Goal: Transaction & Acquisition: Purchase product/service

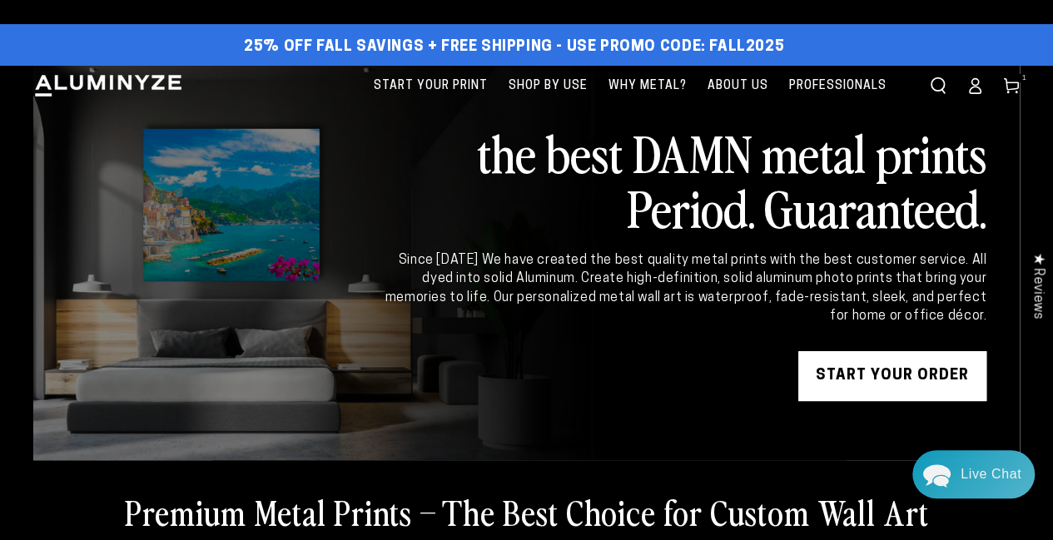
click at [895, 369] on link "START YOUR Order" at bounding box center [892, 376] width 188 height 50
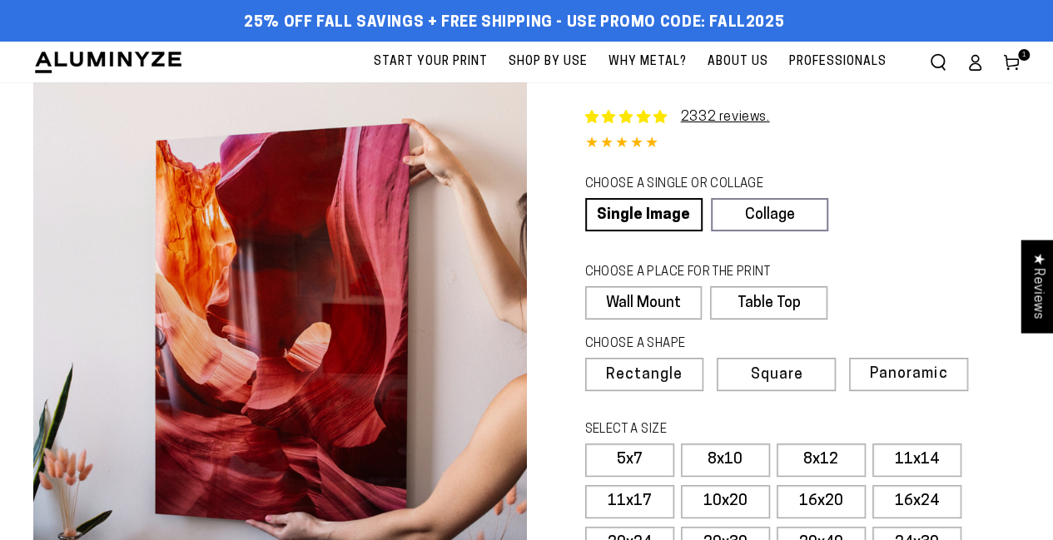
select select "**********"
click at [1024, 52] on span "1" at bounding box center [1023, 55] width 5 height 12
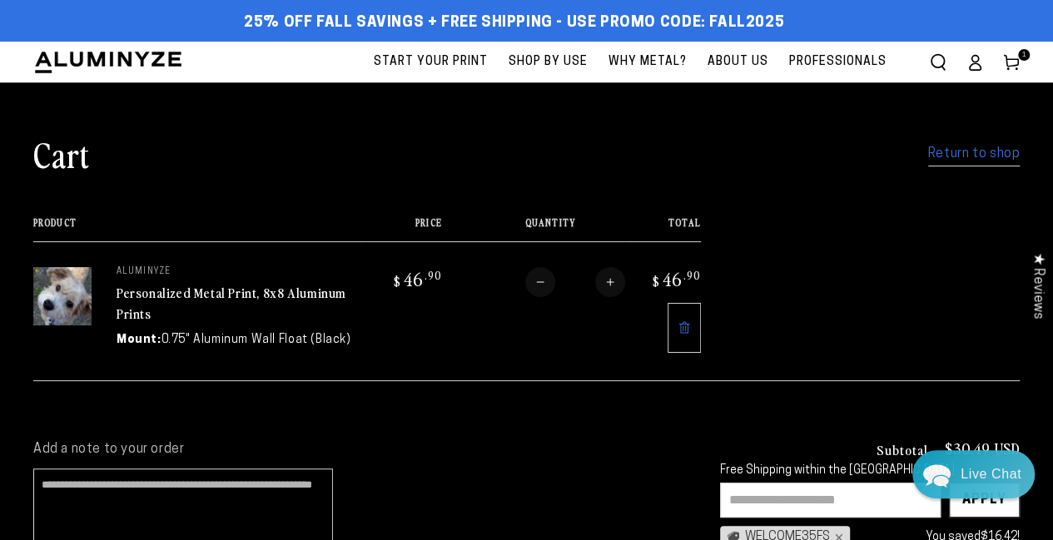
click at [829, 502] on input "text" at bounding box center [830, 500] width 221 height 35
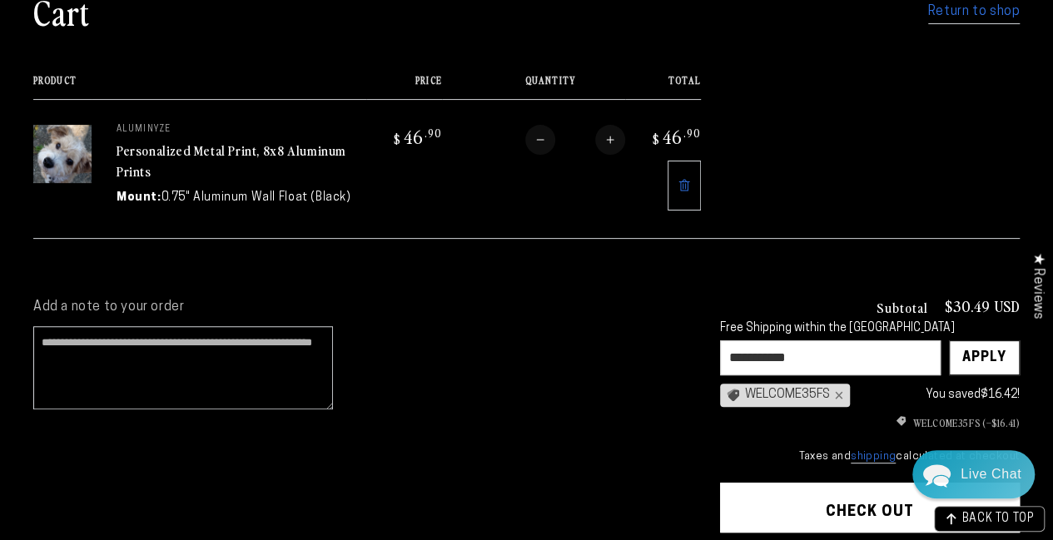
scroll to position [166, 0]
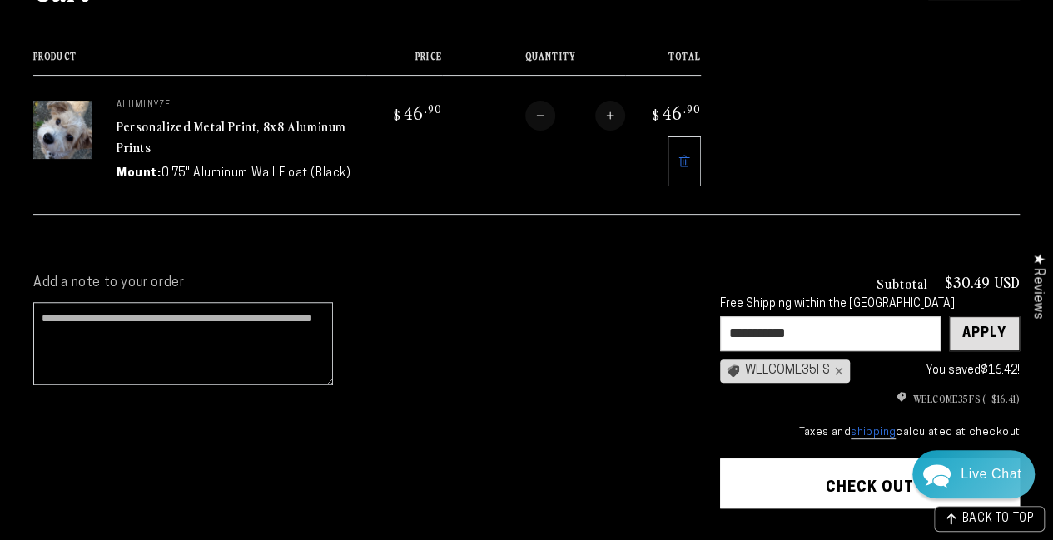
type input "**********"
click at [987, 330] on div "Apply" at bounding box center [984, 333] width 44 height 33
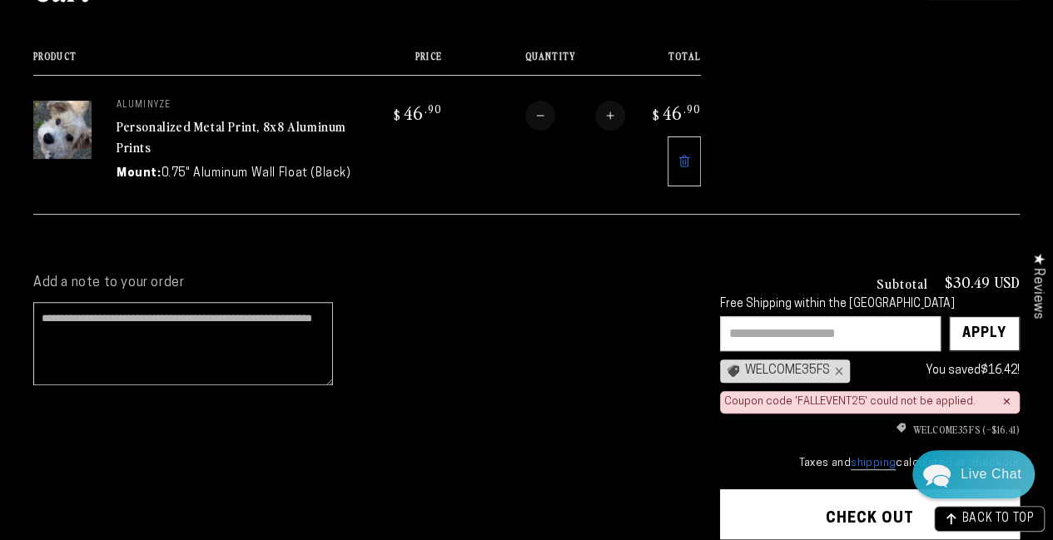
scroll to position [0, 0]
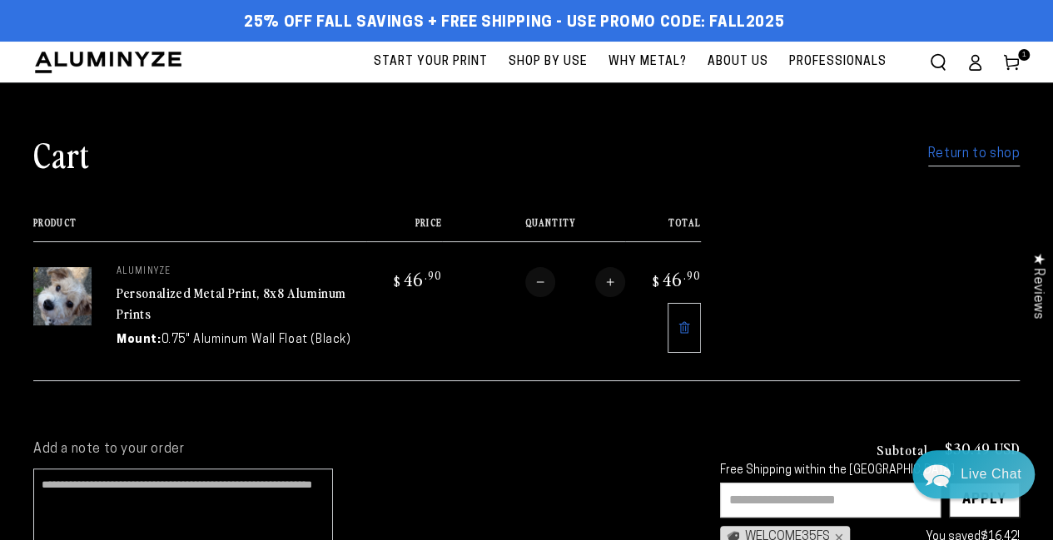
click at [464, 56] on span "Start Your Print" at bounding box center [431, 62] width 114 height 21
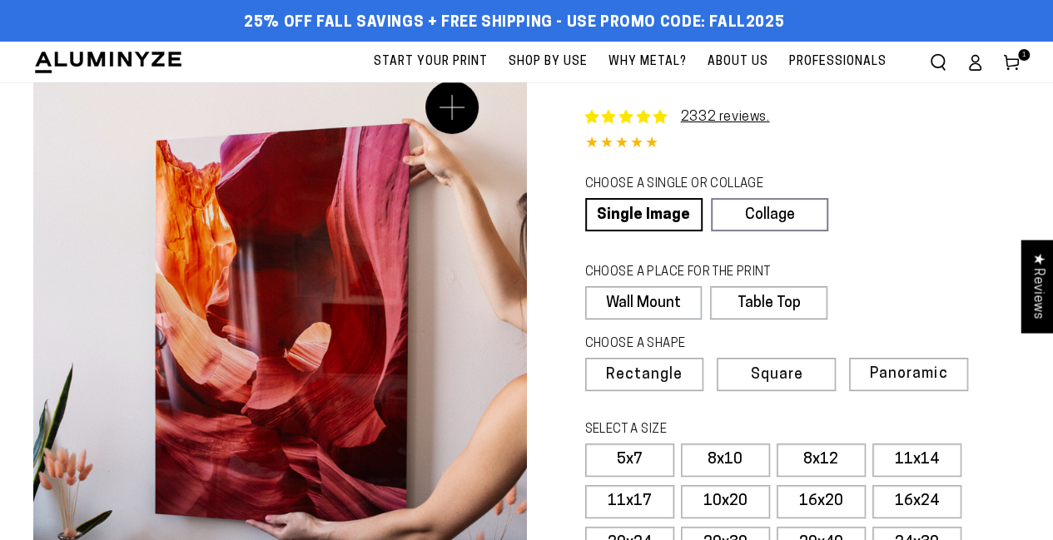
select select "**********"
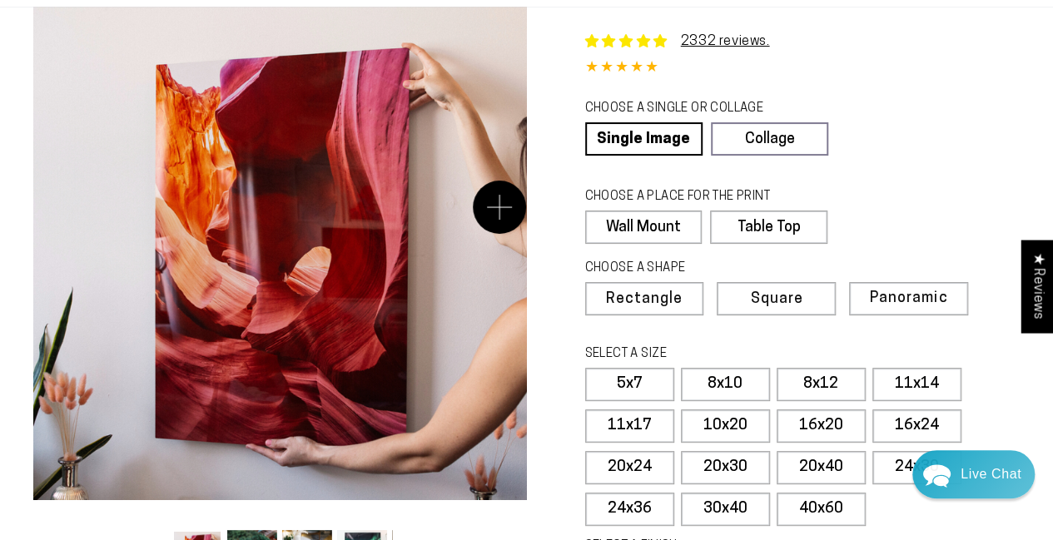
scroll to position [166, 0]
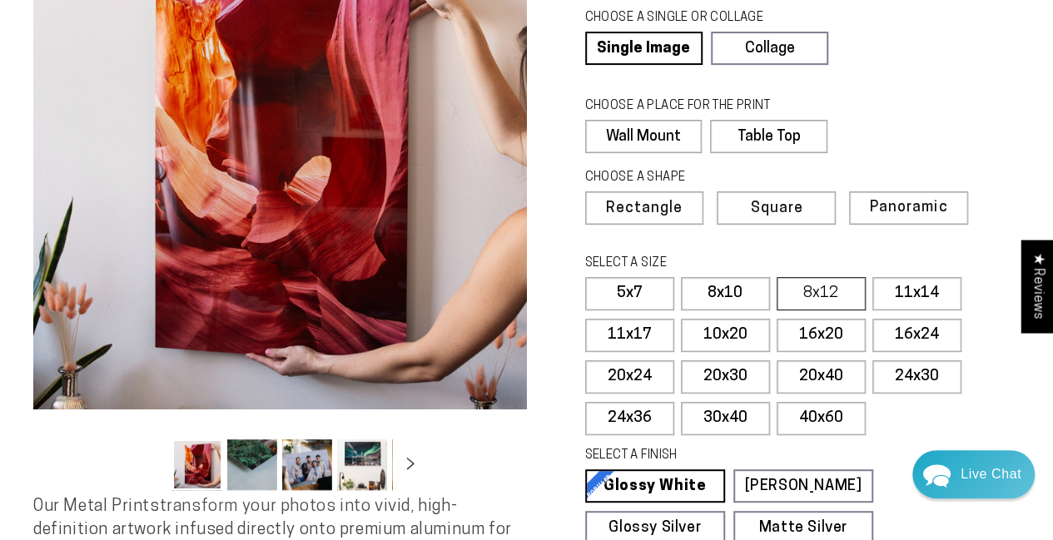
click at [814, 294] on label "8x12" at bounding box center [821, 293] width 89 height 33
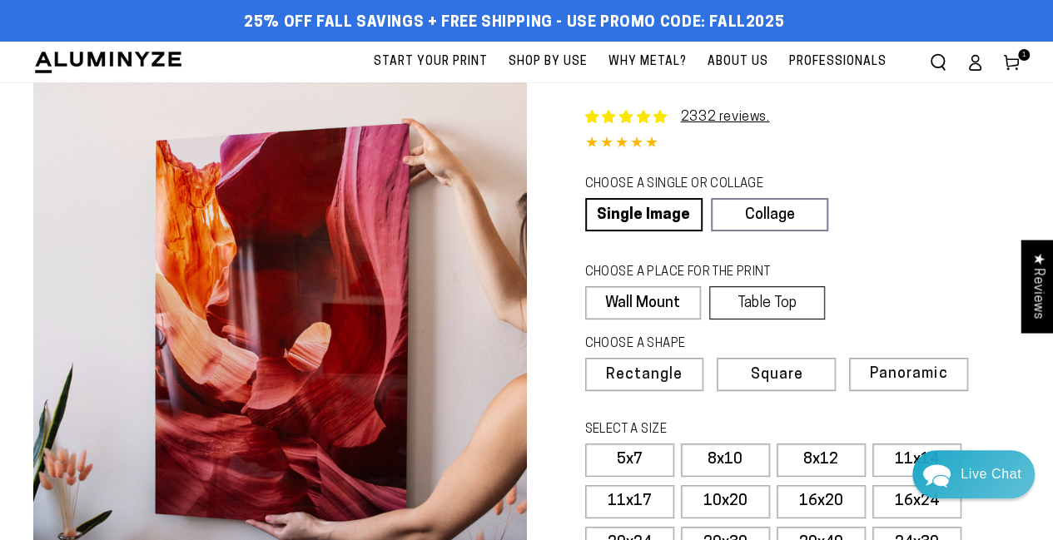
click at [804, 310] on label "Table Top" at bounding box center [767, 302] width 116 height 33
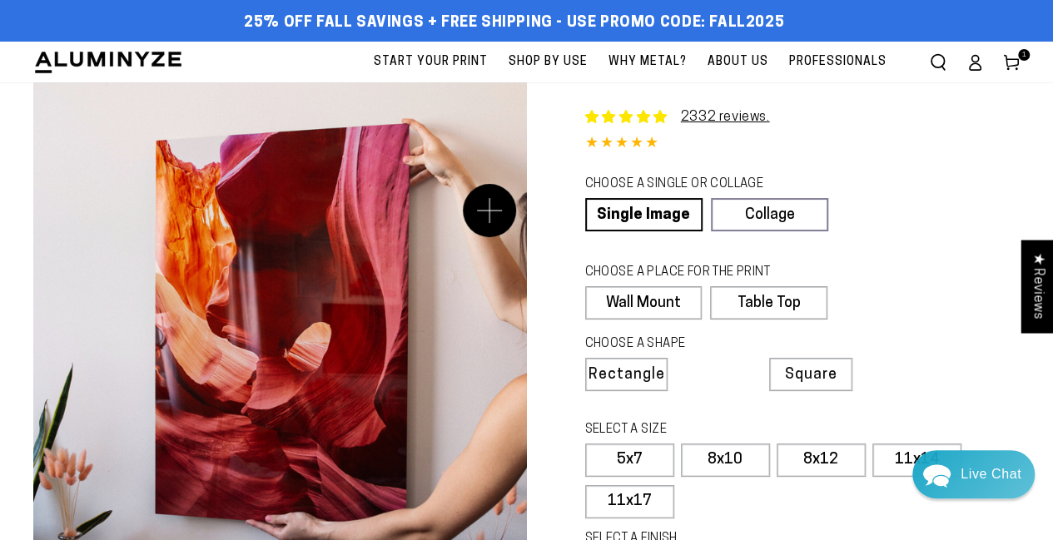
scroll to position [166, 0]
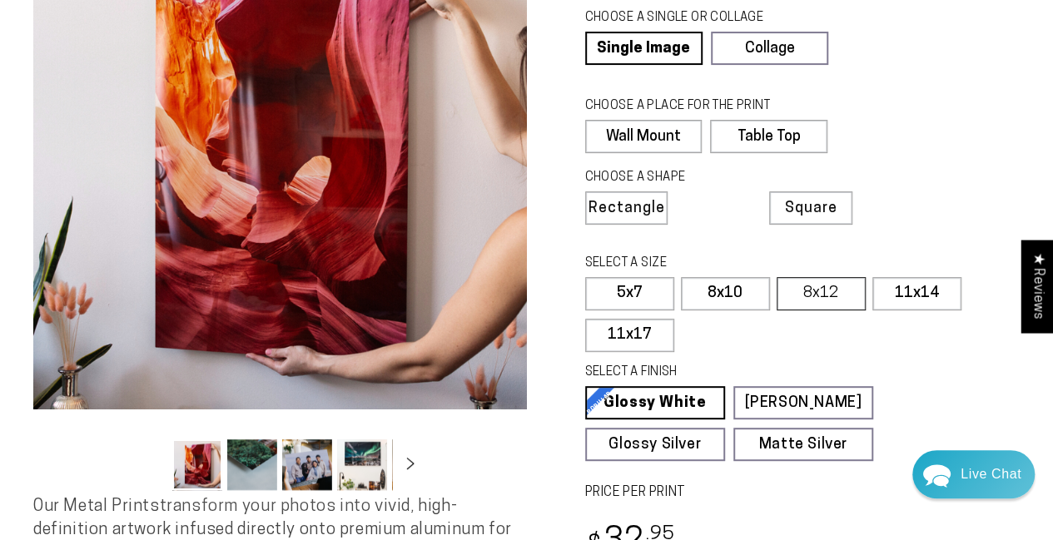
click at [814, 277] on label "8x12" at bounding box center [821, 293] width 89 height 33
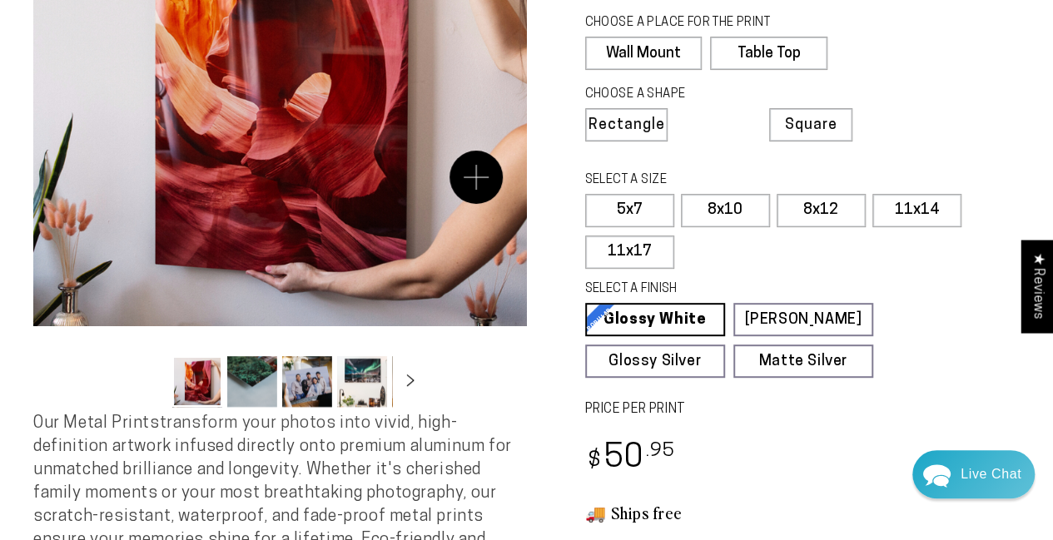
scroll to position [499, 0]
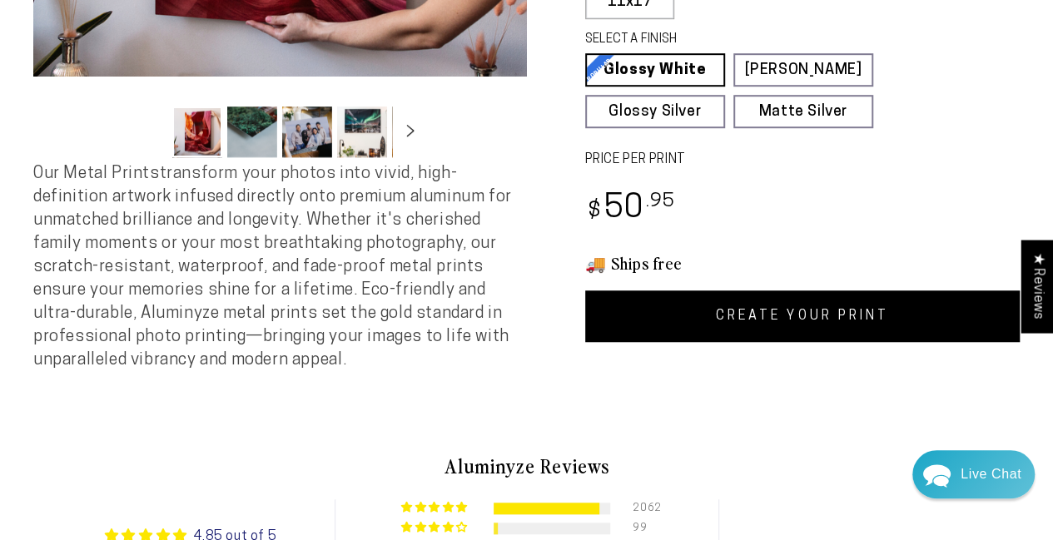
click at [749, 302] on link "CREATE YOUR PRINT" at bounding box center [802, 316] width 435 height 52
